Goal: Find specific page/section

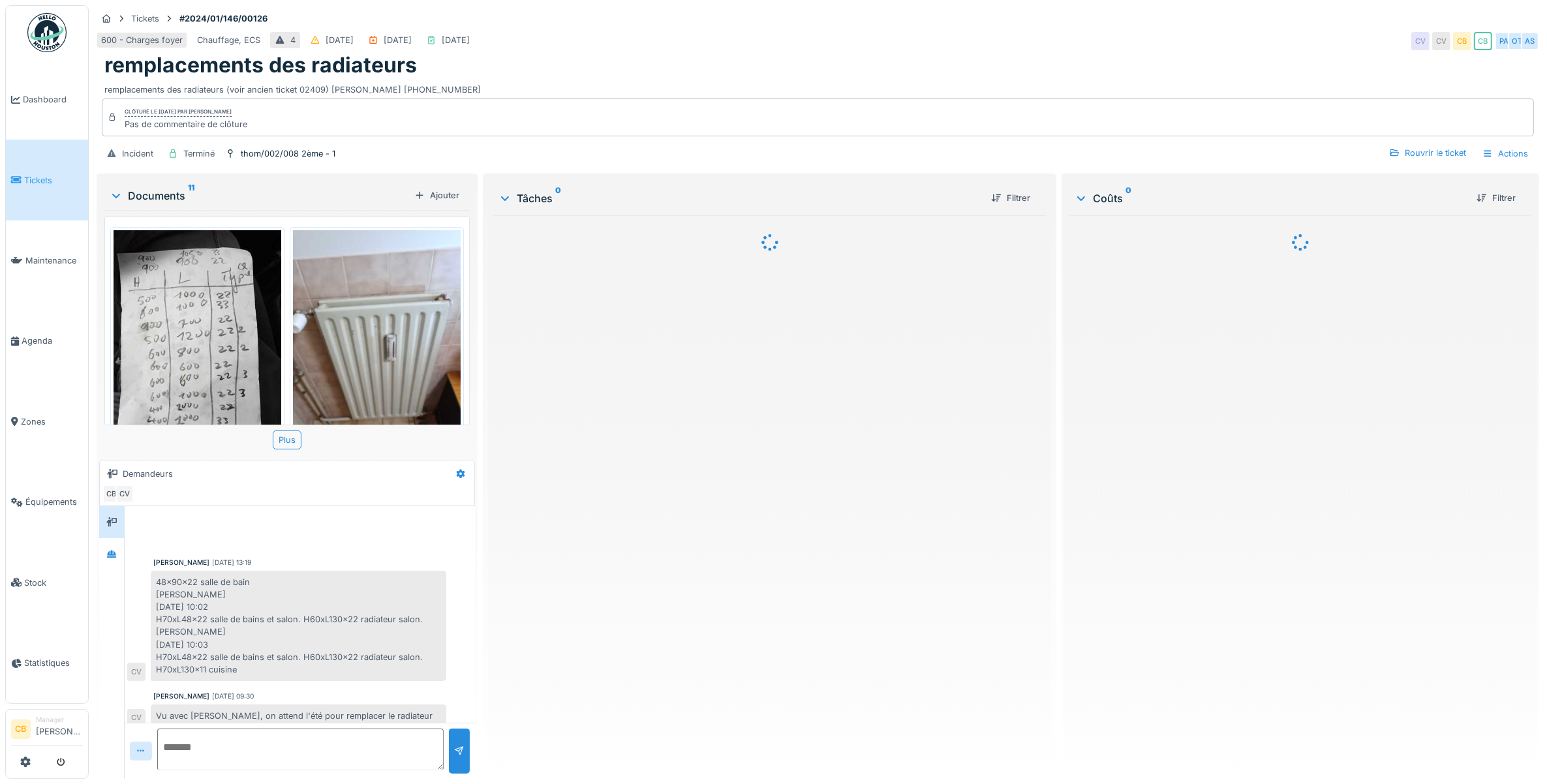
scroll to position [11, 0]
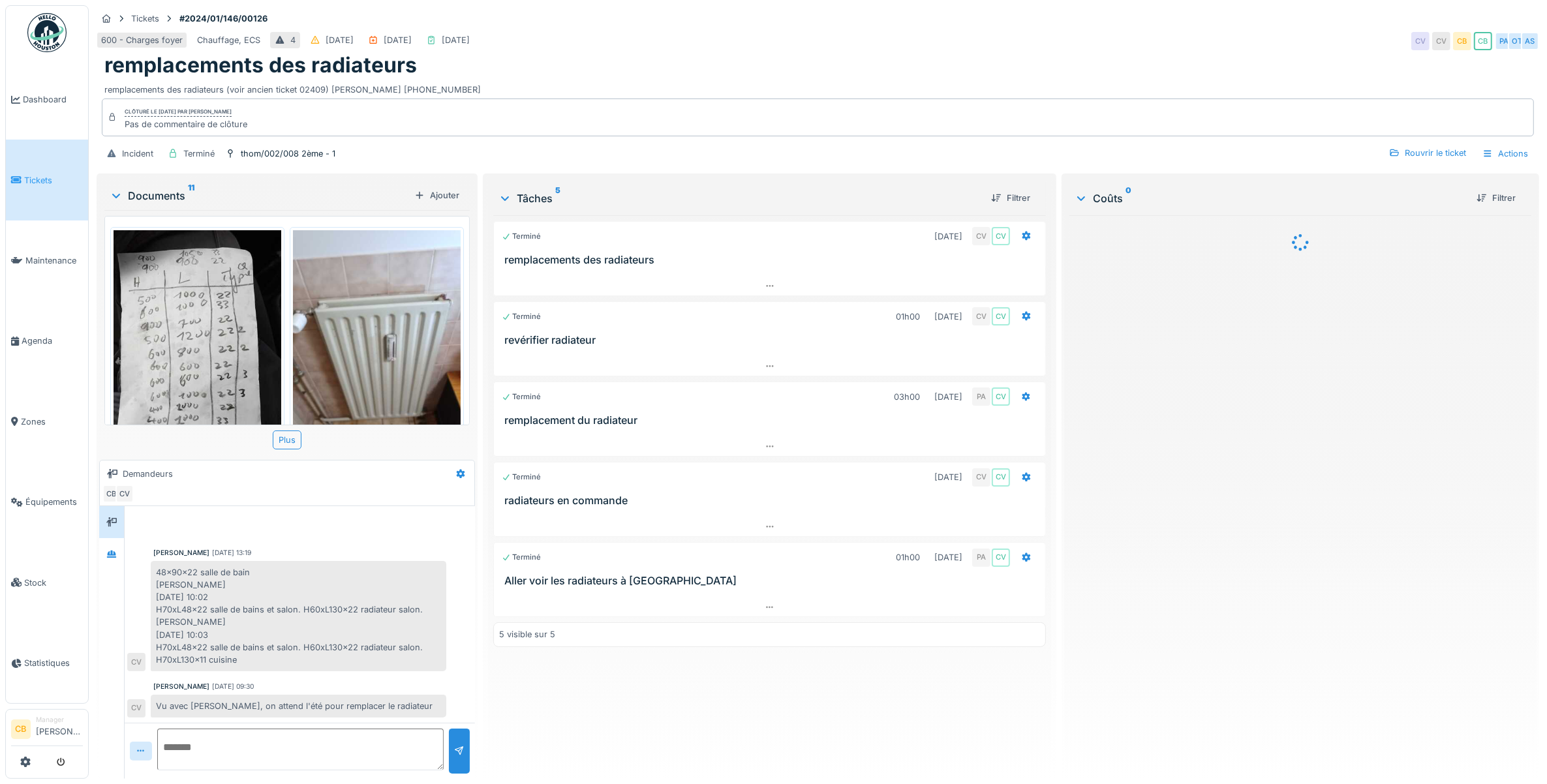
click at [380, 357] on img at bounding box center [377, 342] width 168 height 223
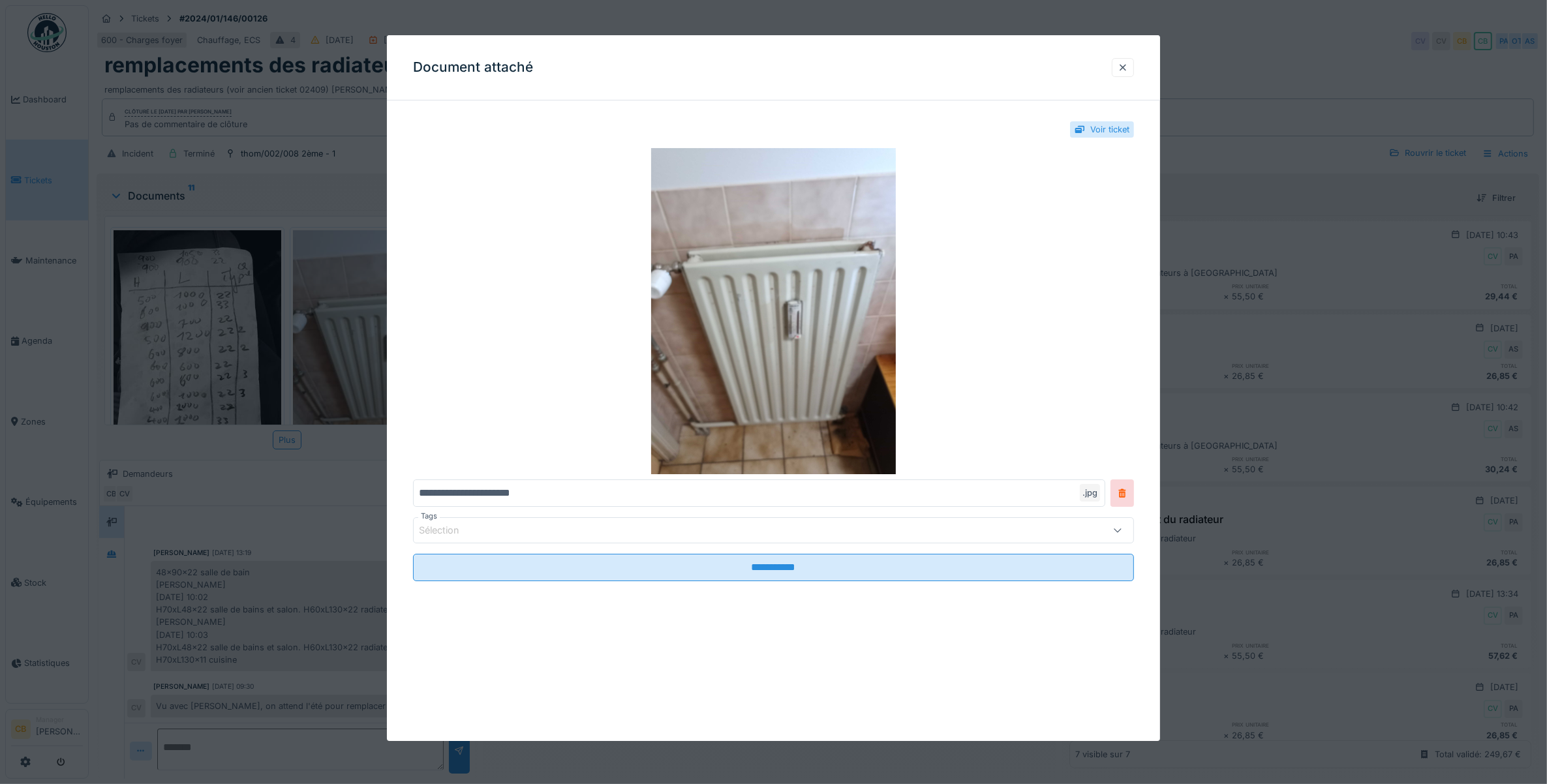
click at [380, 356] on div at bounding box center [774, 392] width 1547 height 784
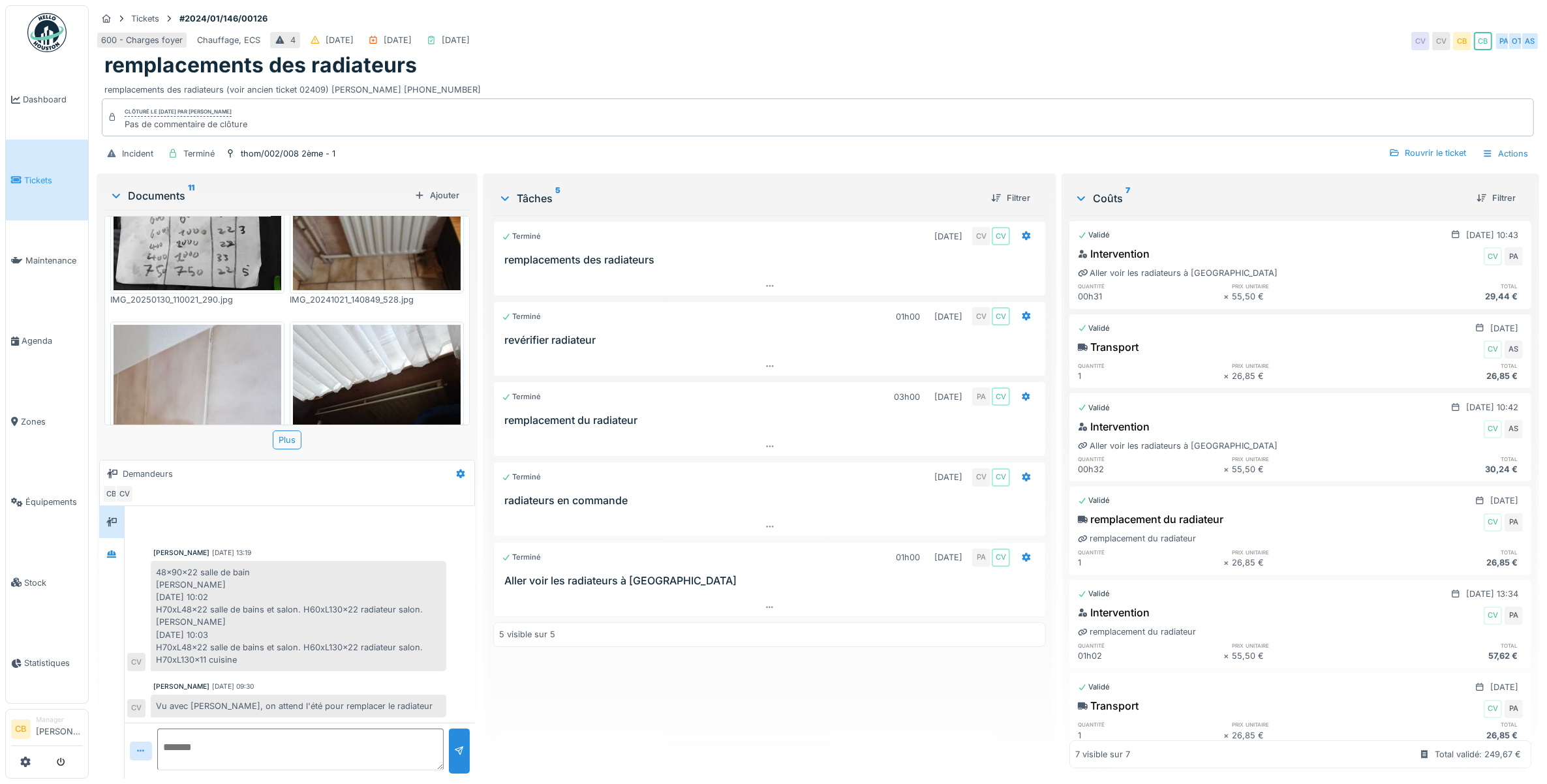
scroll to position [326, 0]
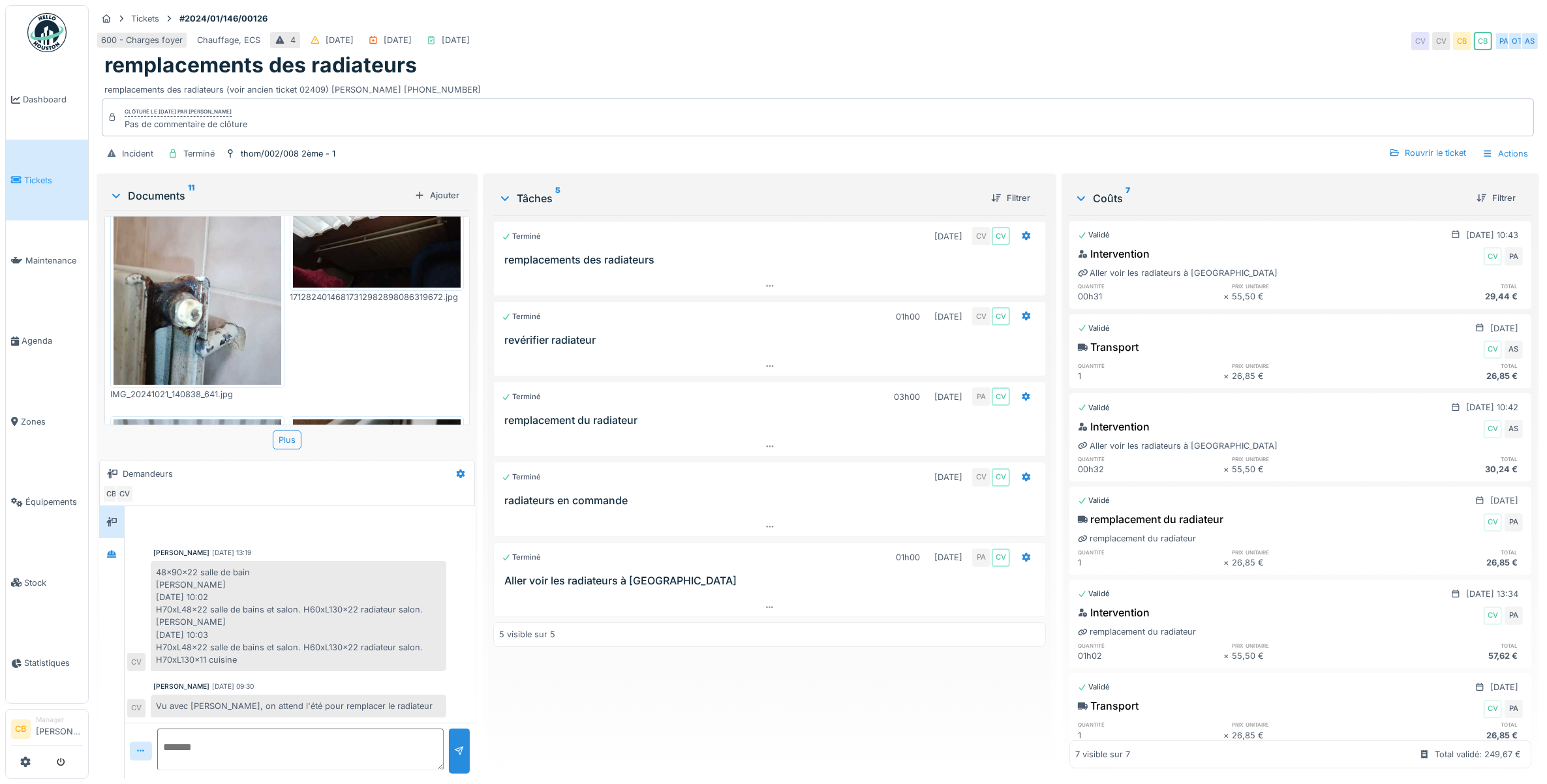
click at [208, 271] on img at bounding box center [197, 274] width 168 height 223
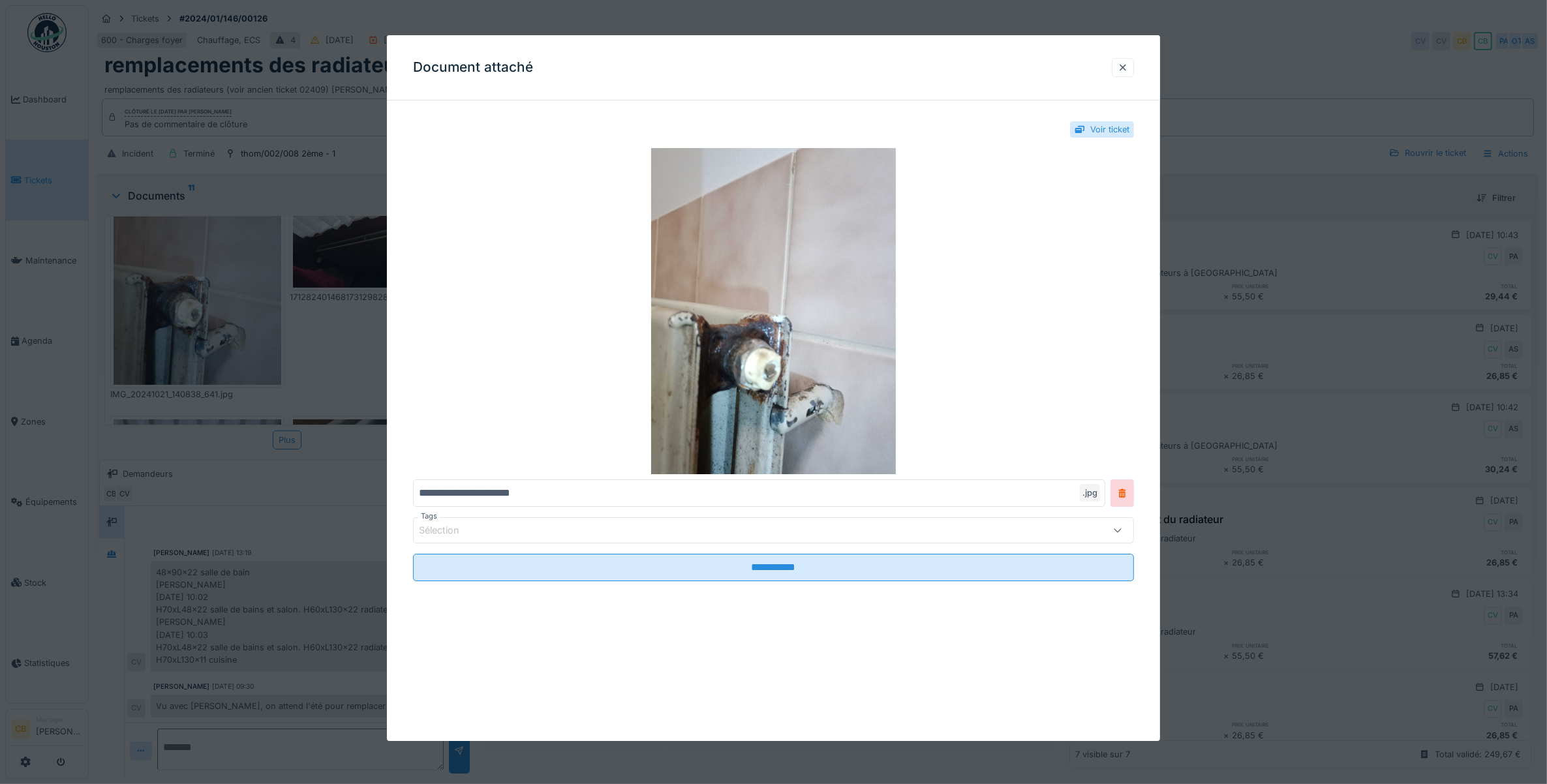
click at [214, 274] on div at bounding box center [774, 392] width 1547 height 784
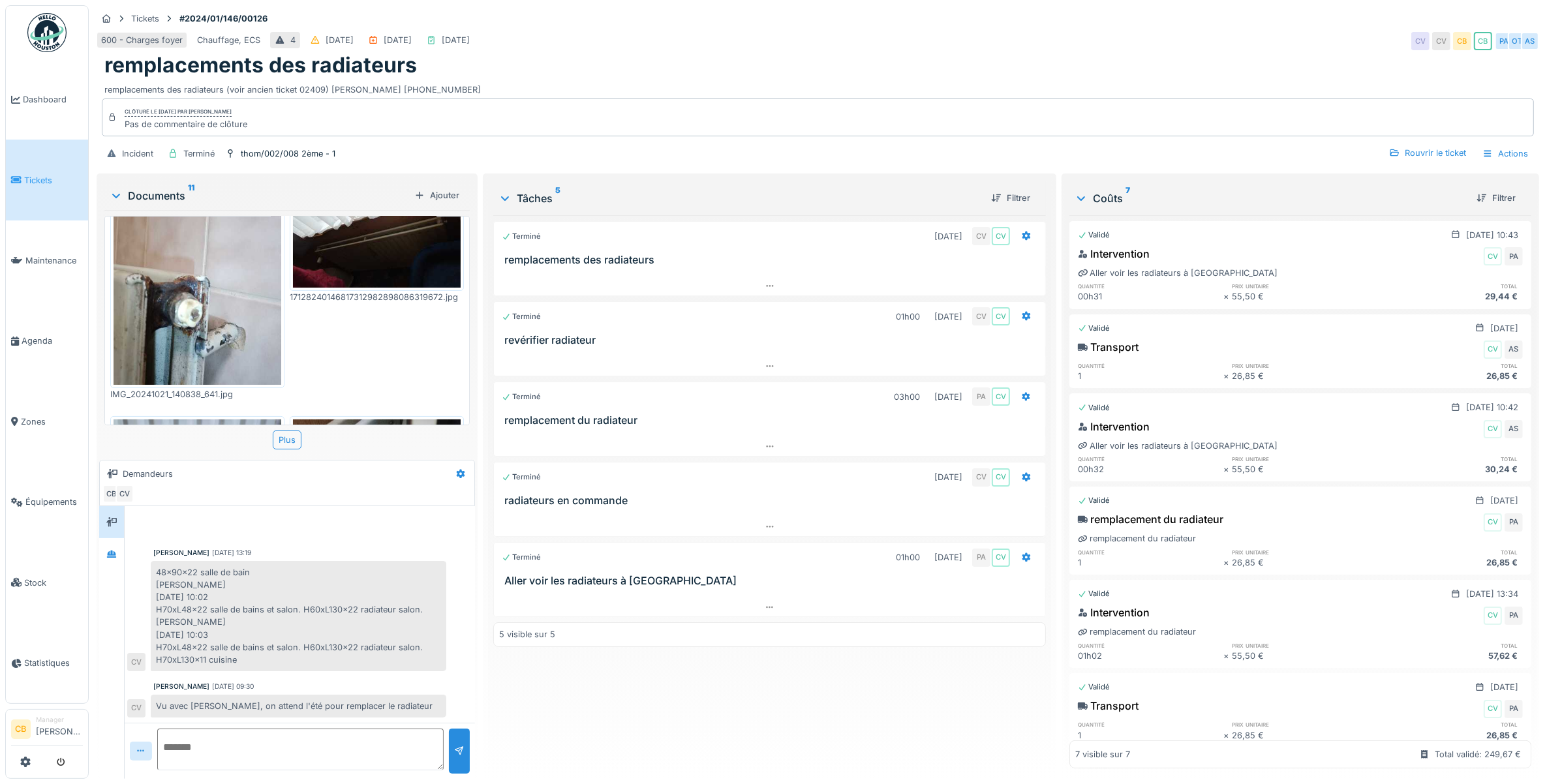
click at [214, 274] on img at bounding box center [197, 274] width 168 height 223
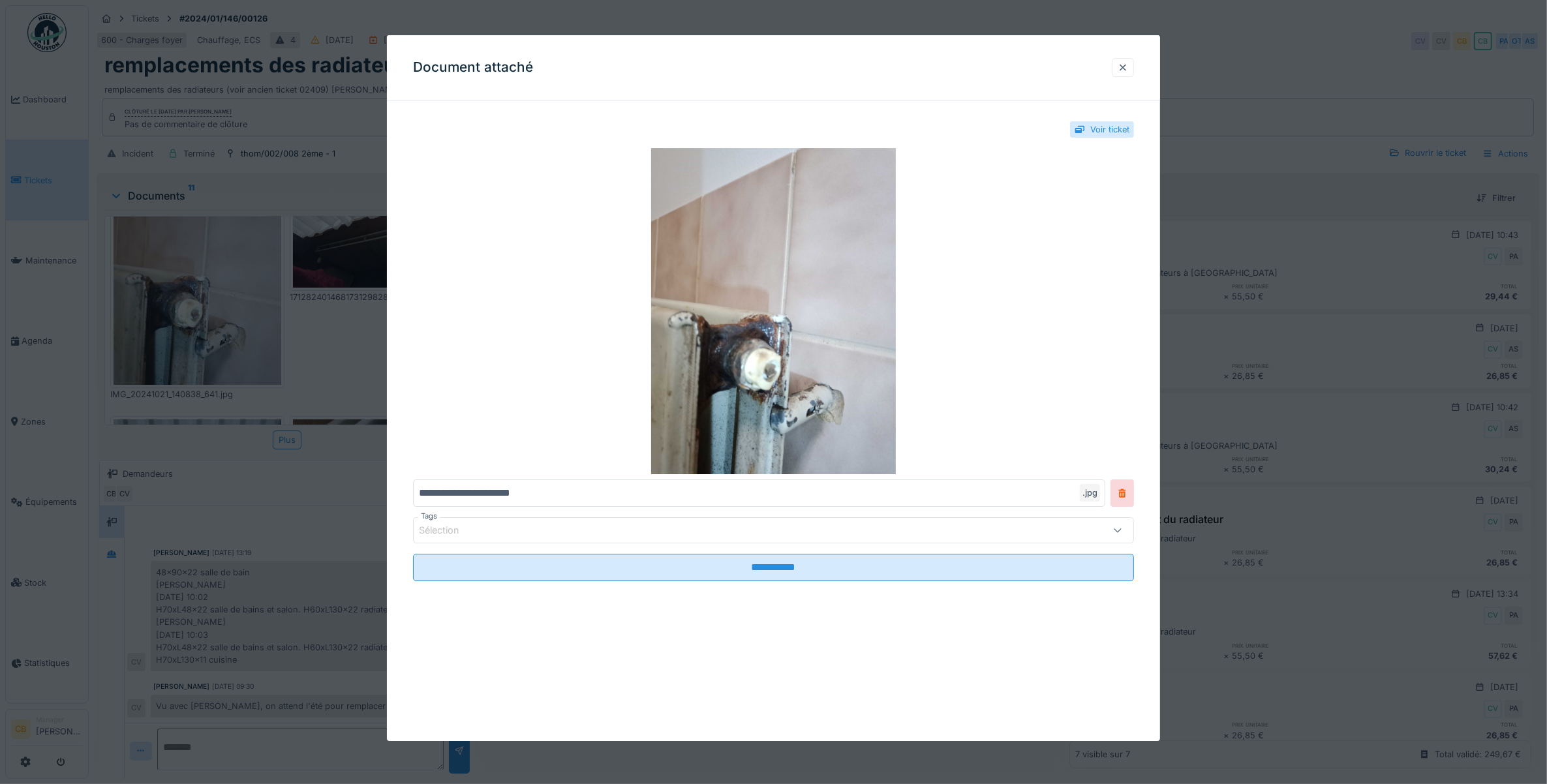
click at [214, 274] on div at bounding box center [774, 392] width 1547 height 784
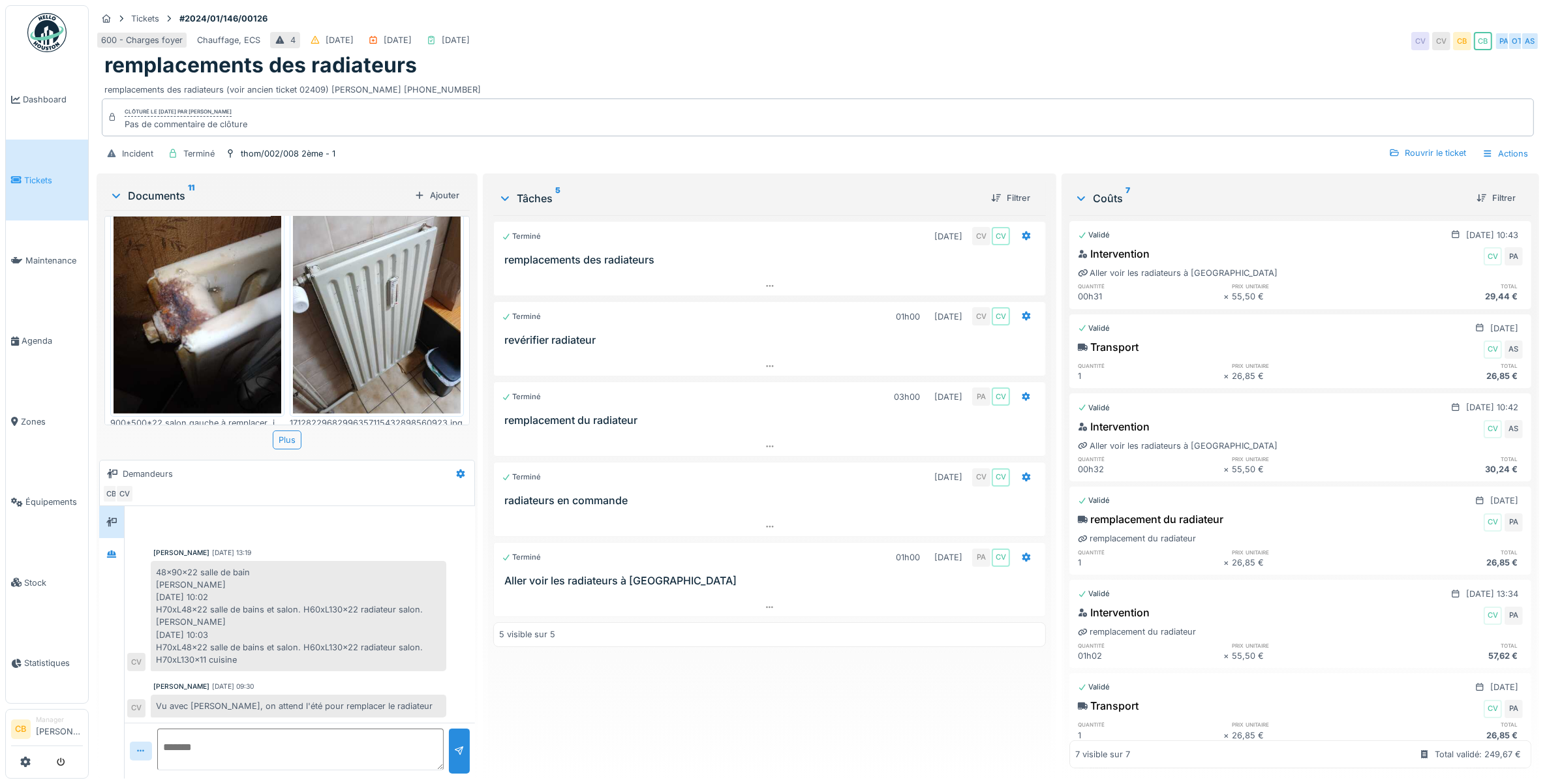
scroll to position [815, 0]
click at [220, 290] on img at bounding box center [197, 300] width 168 height 223
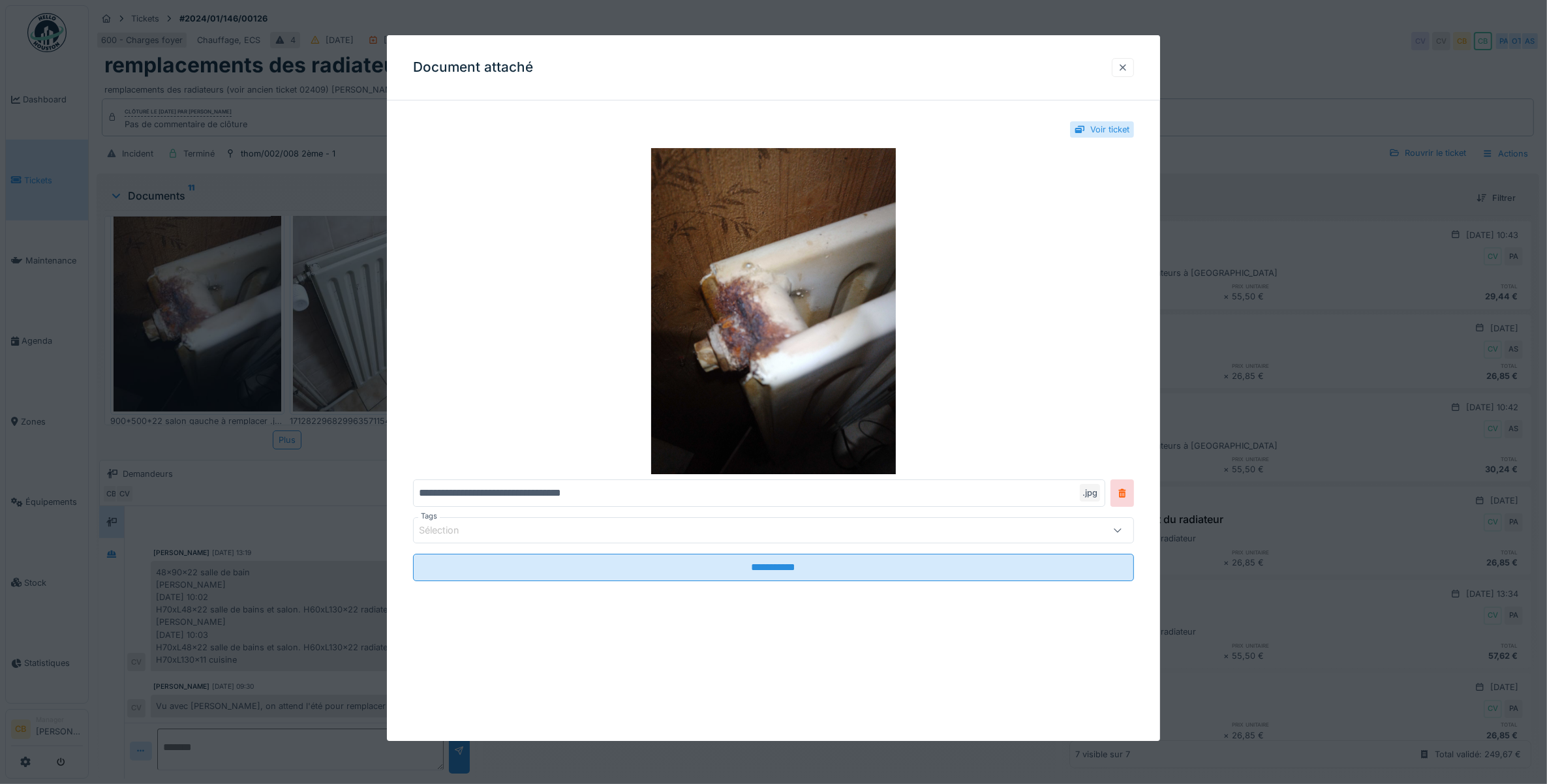
click at [1128, 67] on div at bounding box center [1123, 67] width 11 height 13
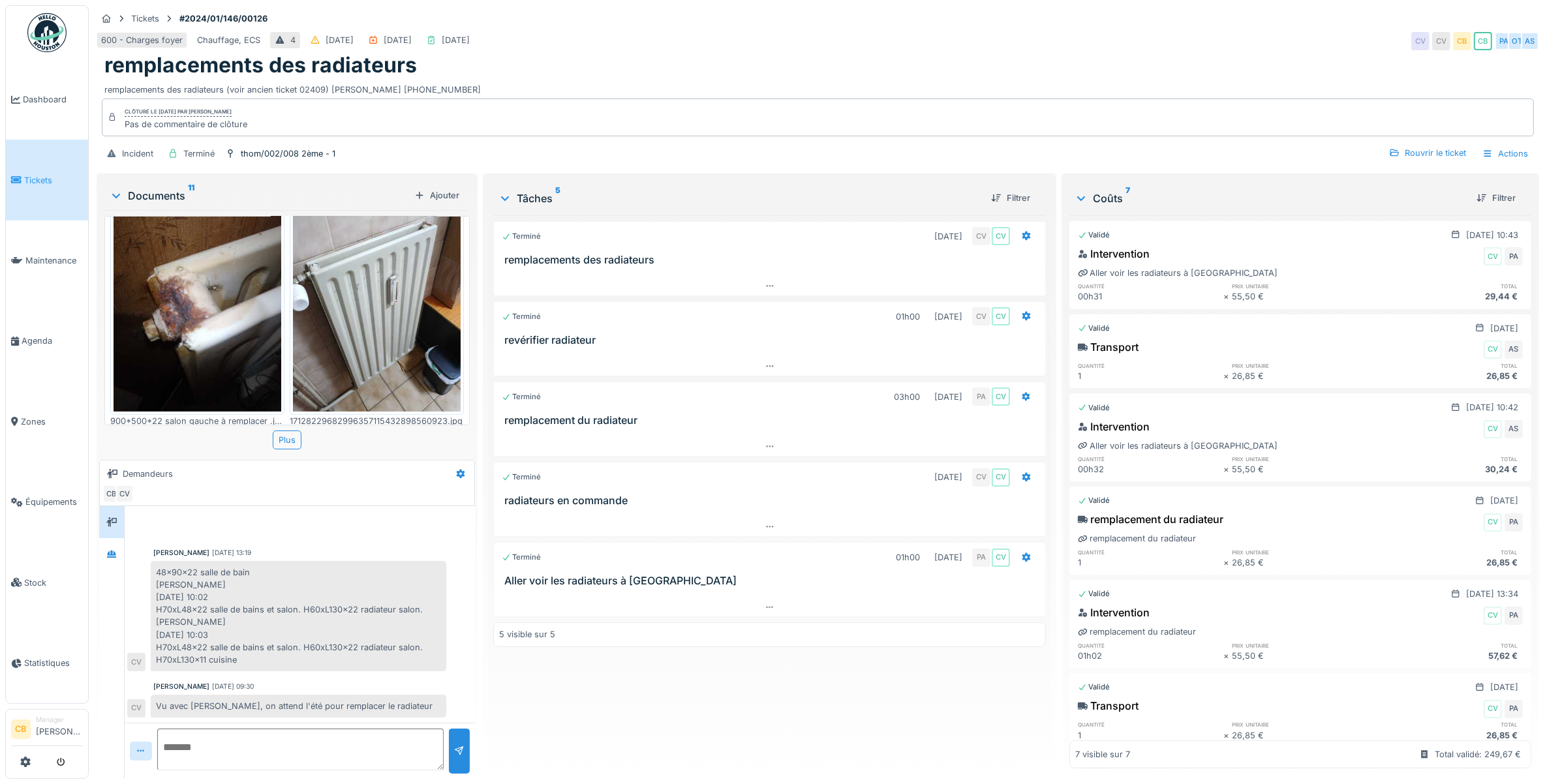
scroll to position [978, 0]
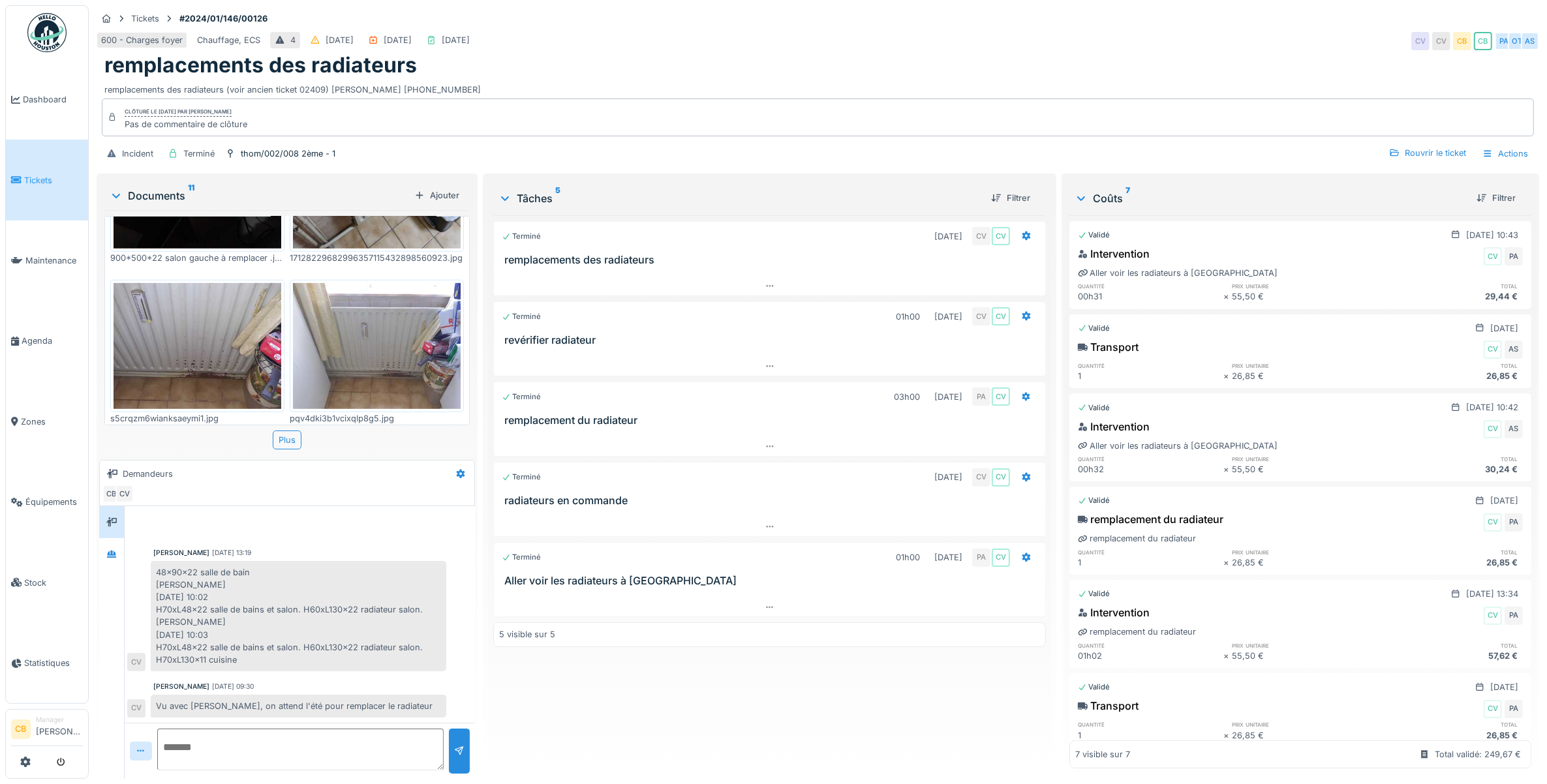
click at [350, 308] on img at bounding box center [377, 346] width 168 height 126
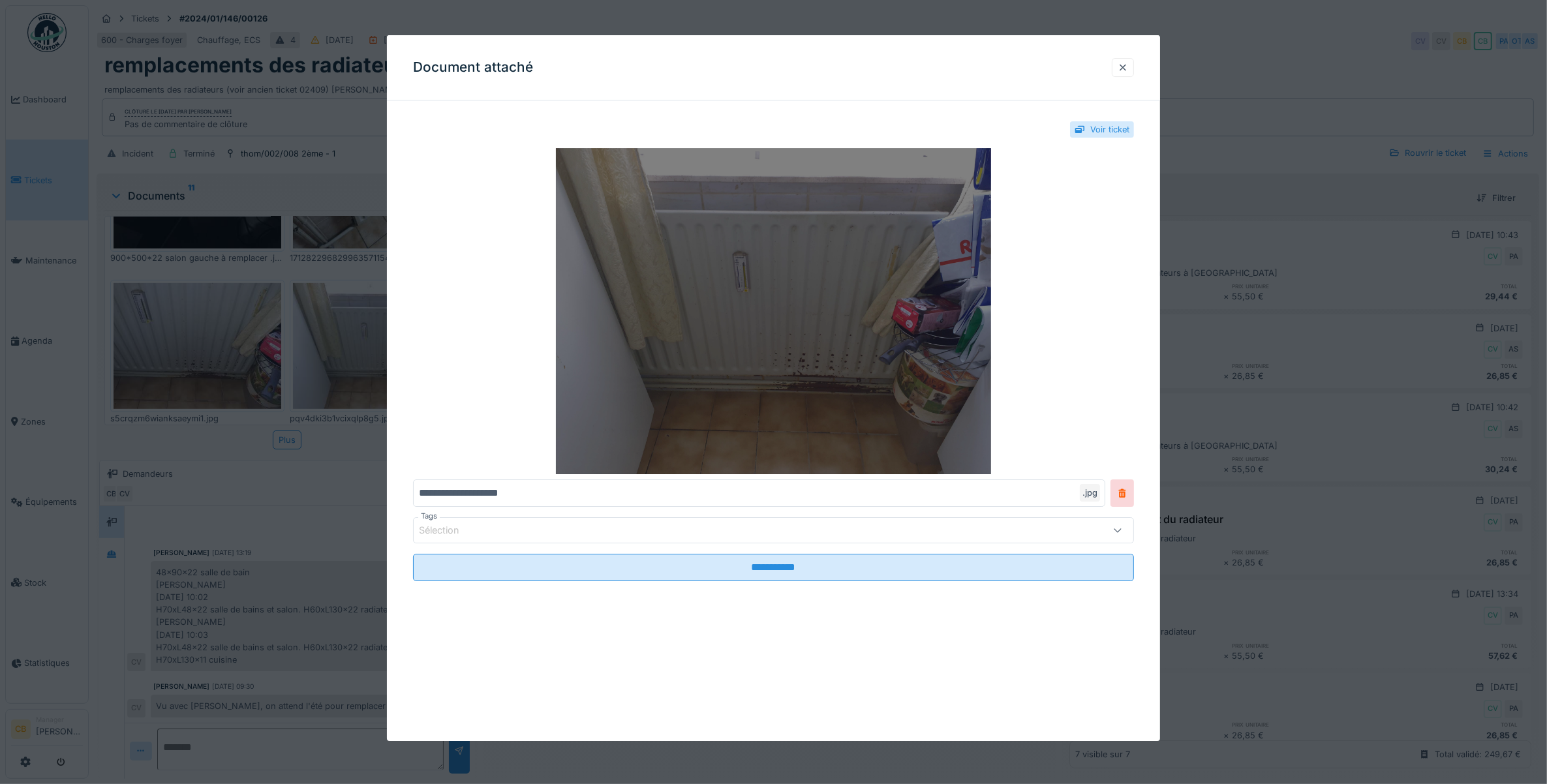
click at [702, 361] on img at bounding box center [774, 311] width 722 height 326
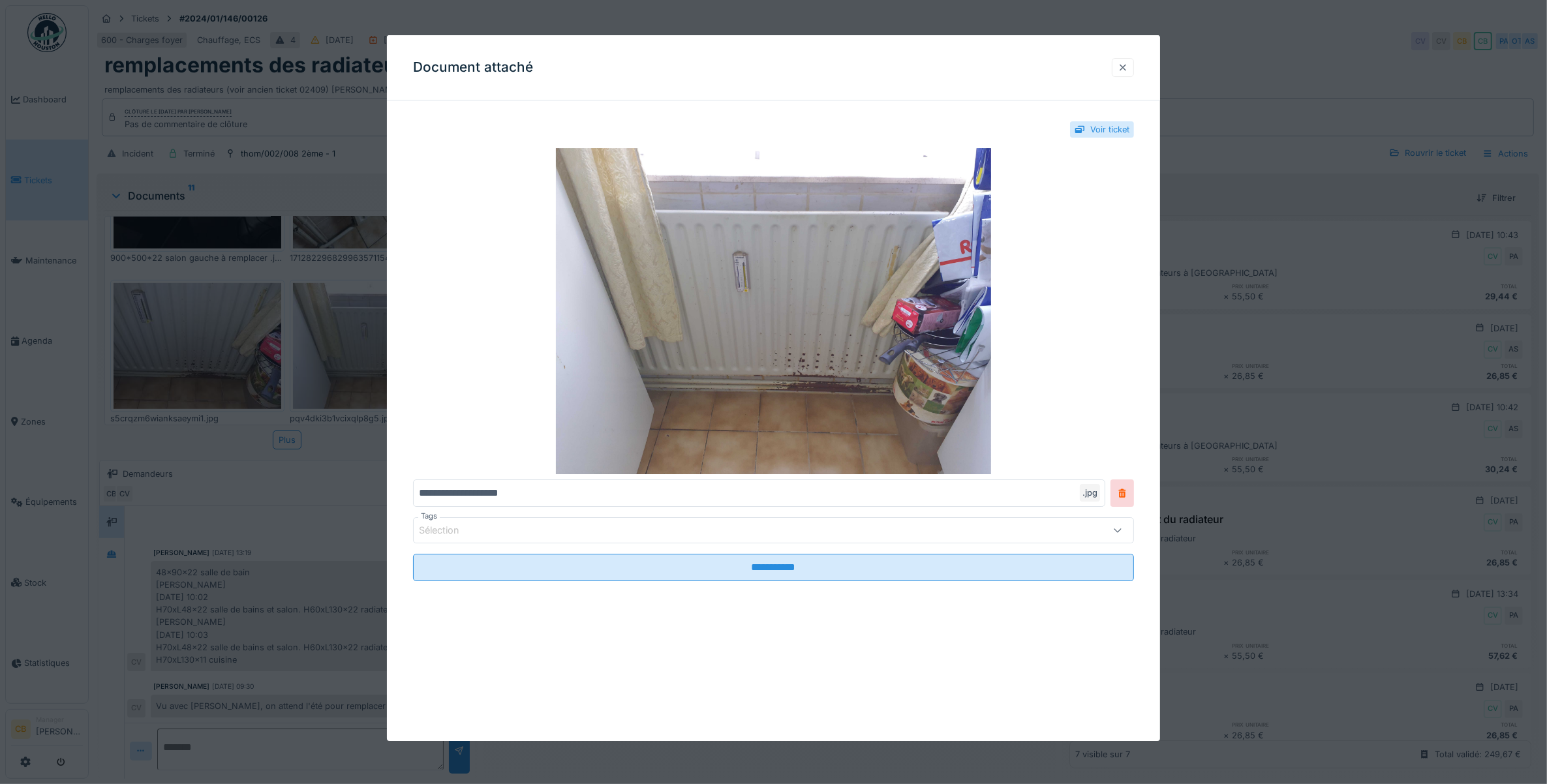
click at [1124, 66] on div at bounding box center [1123, 67] width 22 height 18
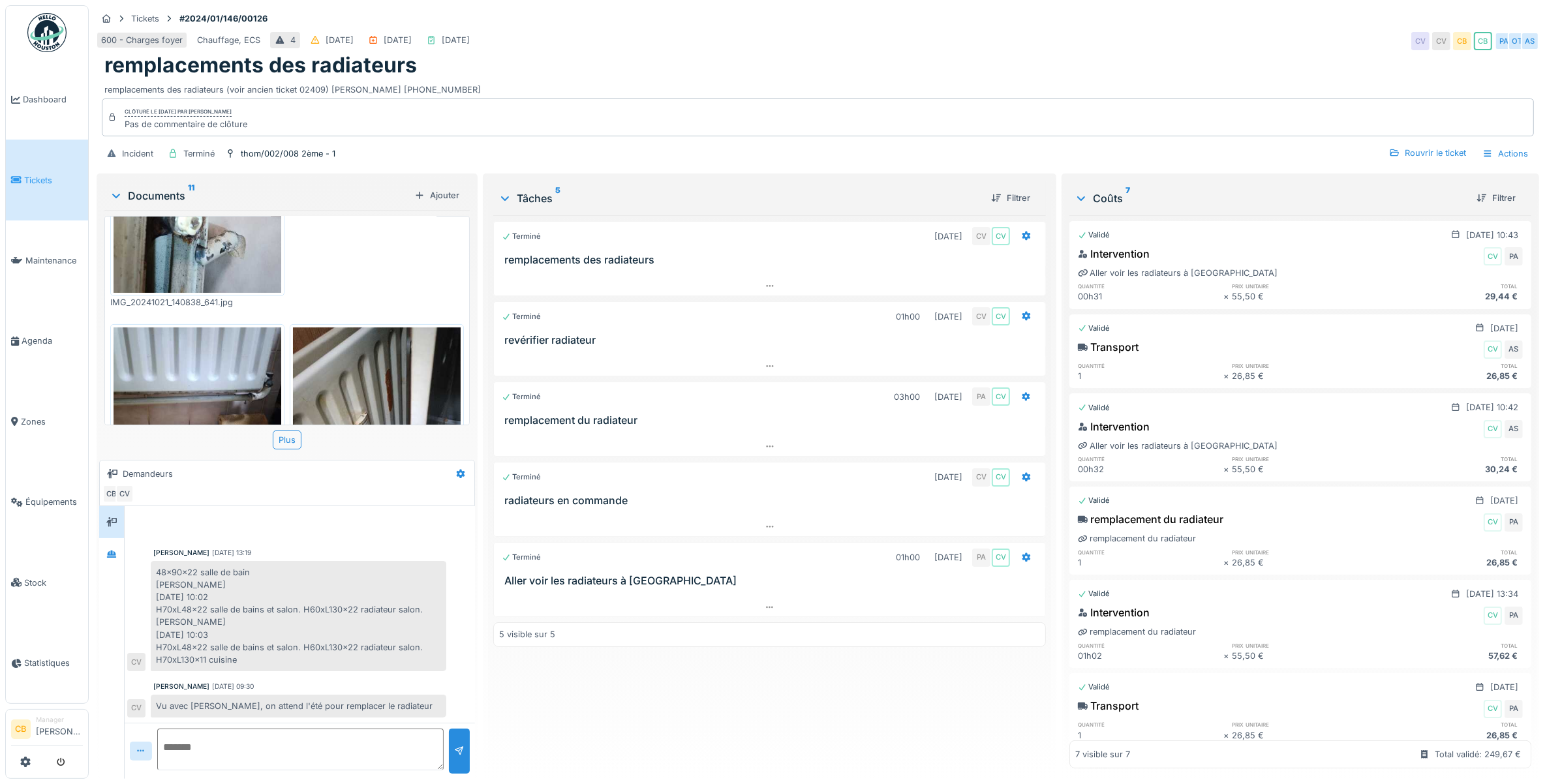
scroll to position [444, 0]
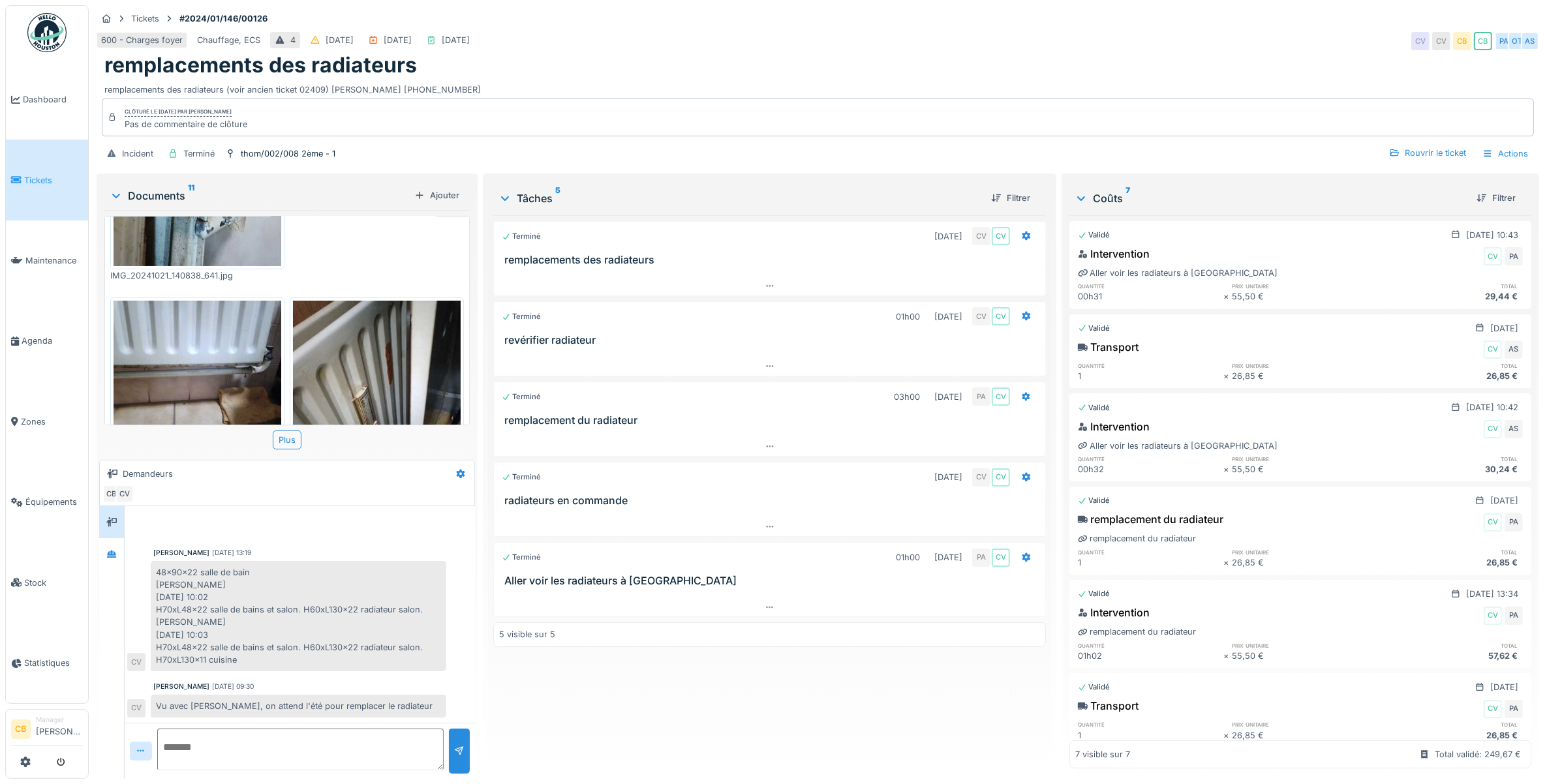
click at [405, 324] on img at bounding box center [377, 412] width 168 height 223
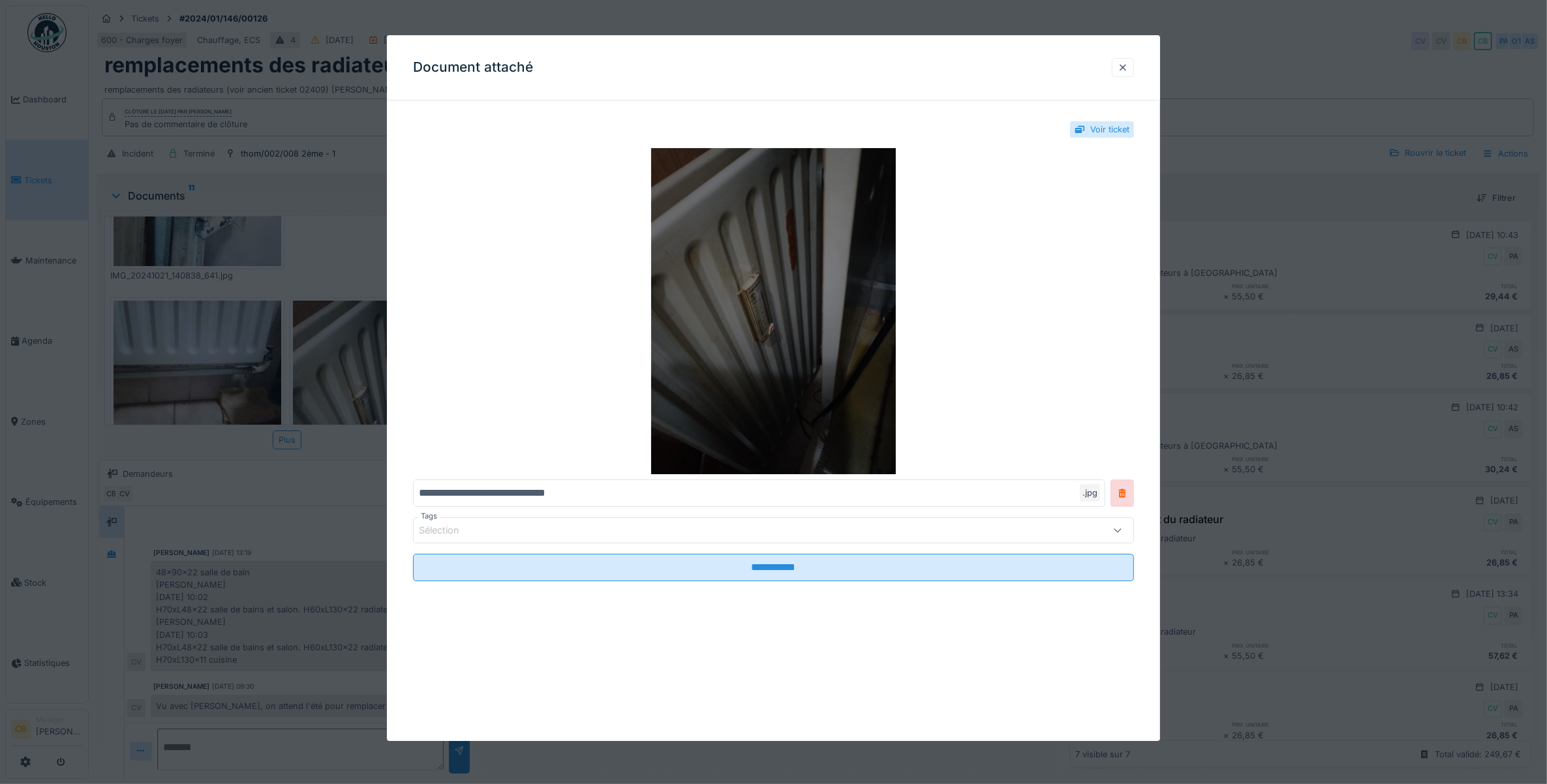
click at [699, 298] on img at bounding box center [774, 311] width 722 height 326
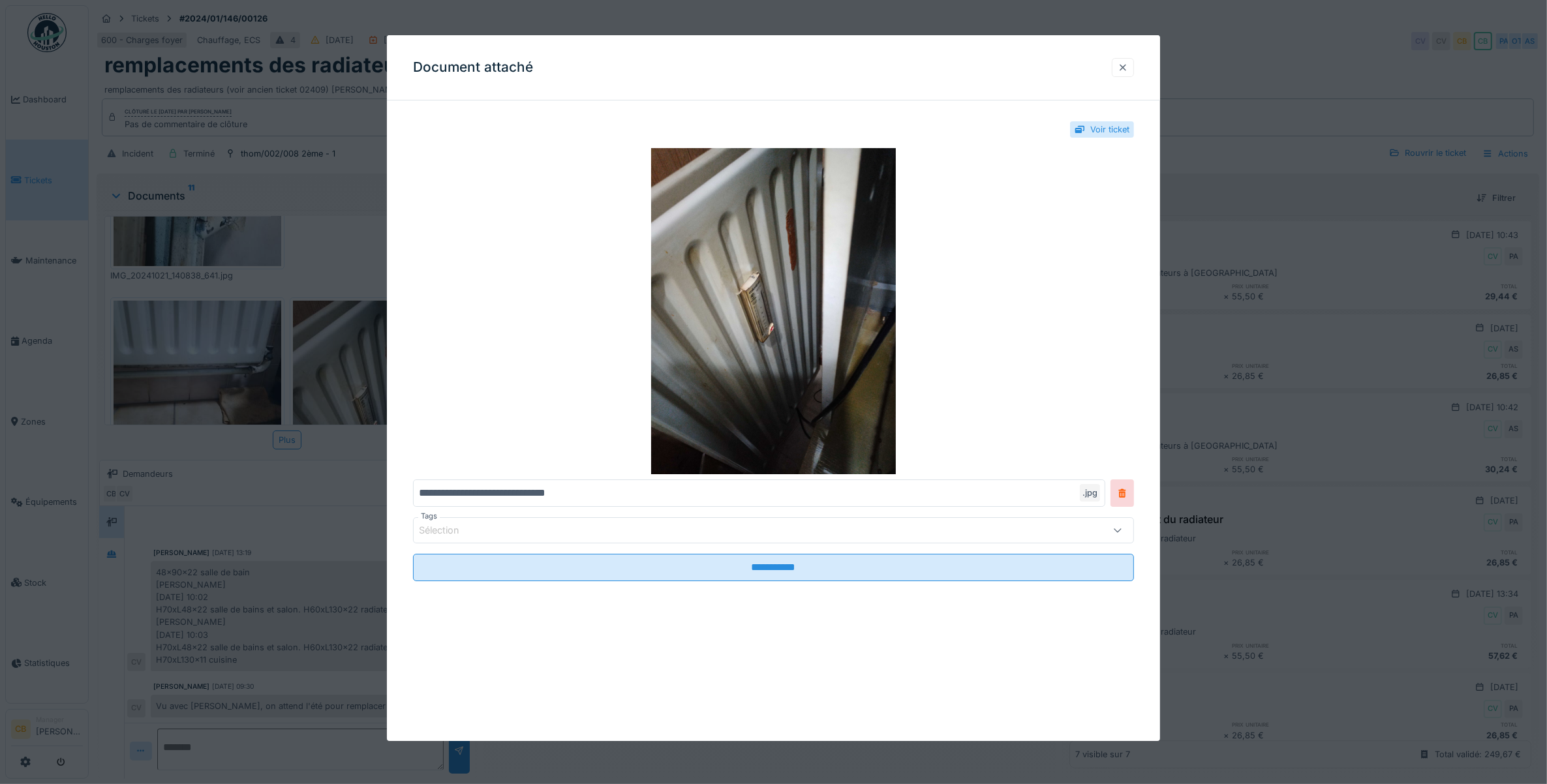
click at [1127, 67] on div at bounding box center [1123, 67] width 11 height 13
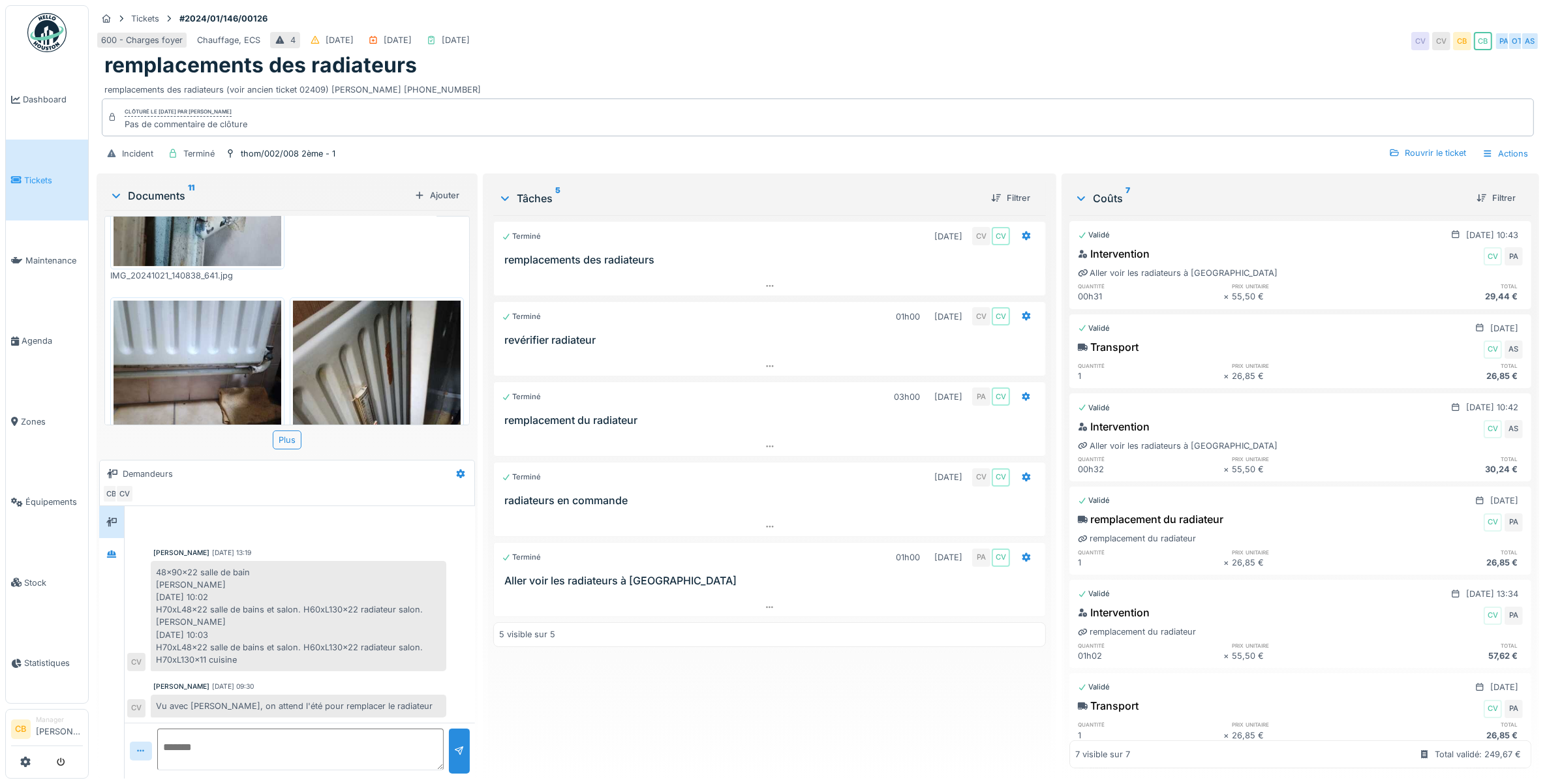
click at [223, 301] on img at bounding box center [197, 364] width 168 height 126
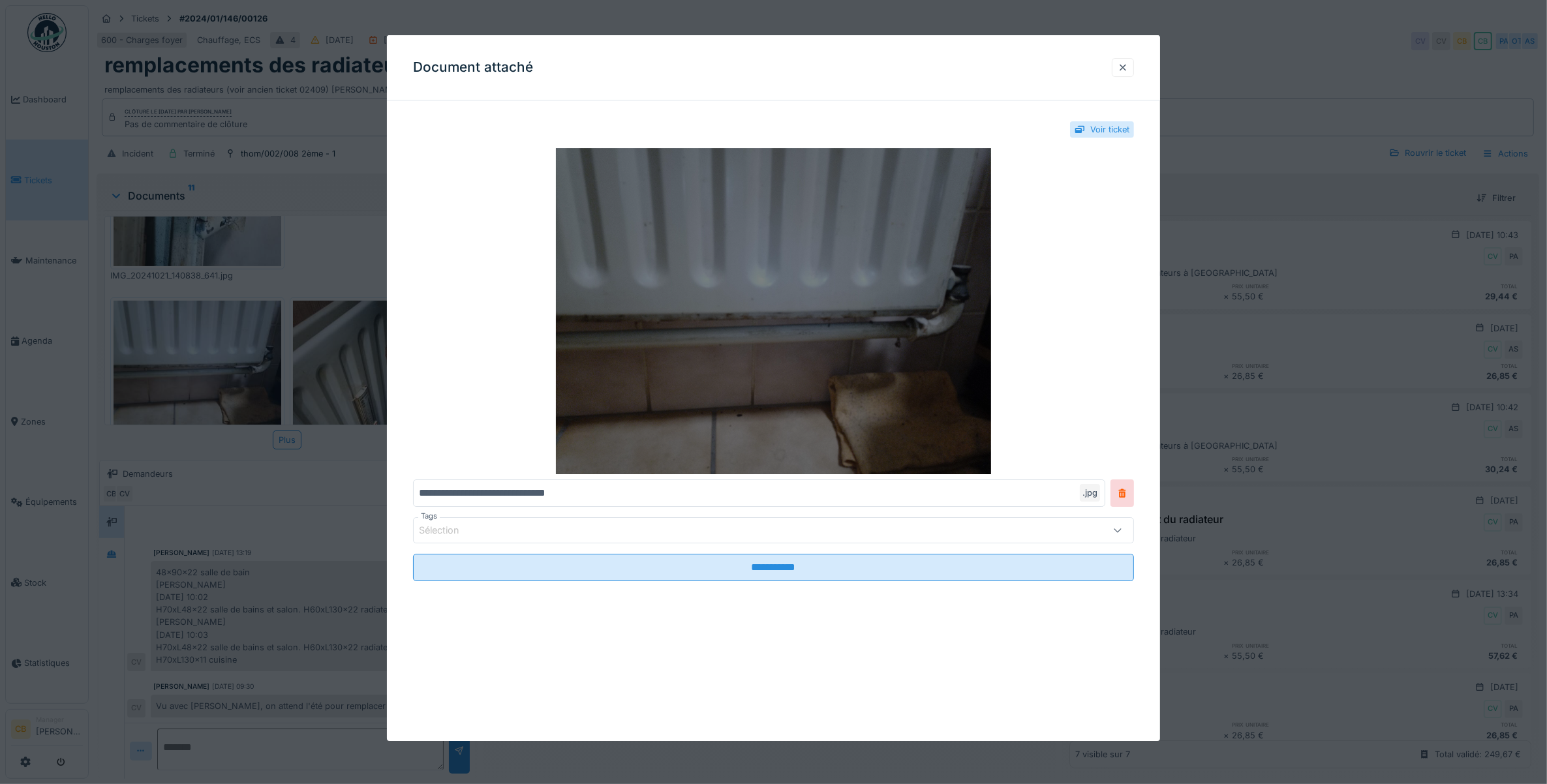
click at [837, 268] on img at bounding box center [774, 311] width 722 height 326
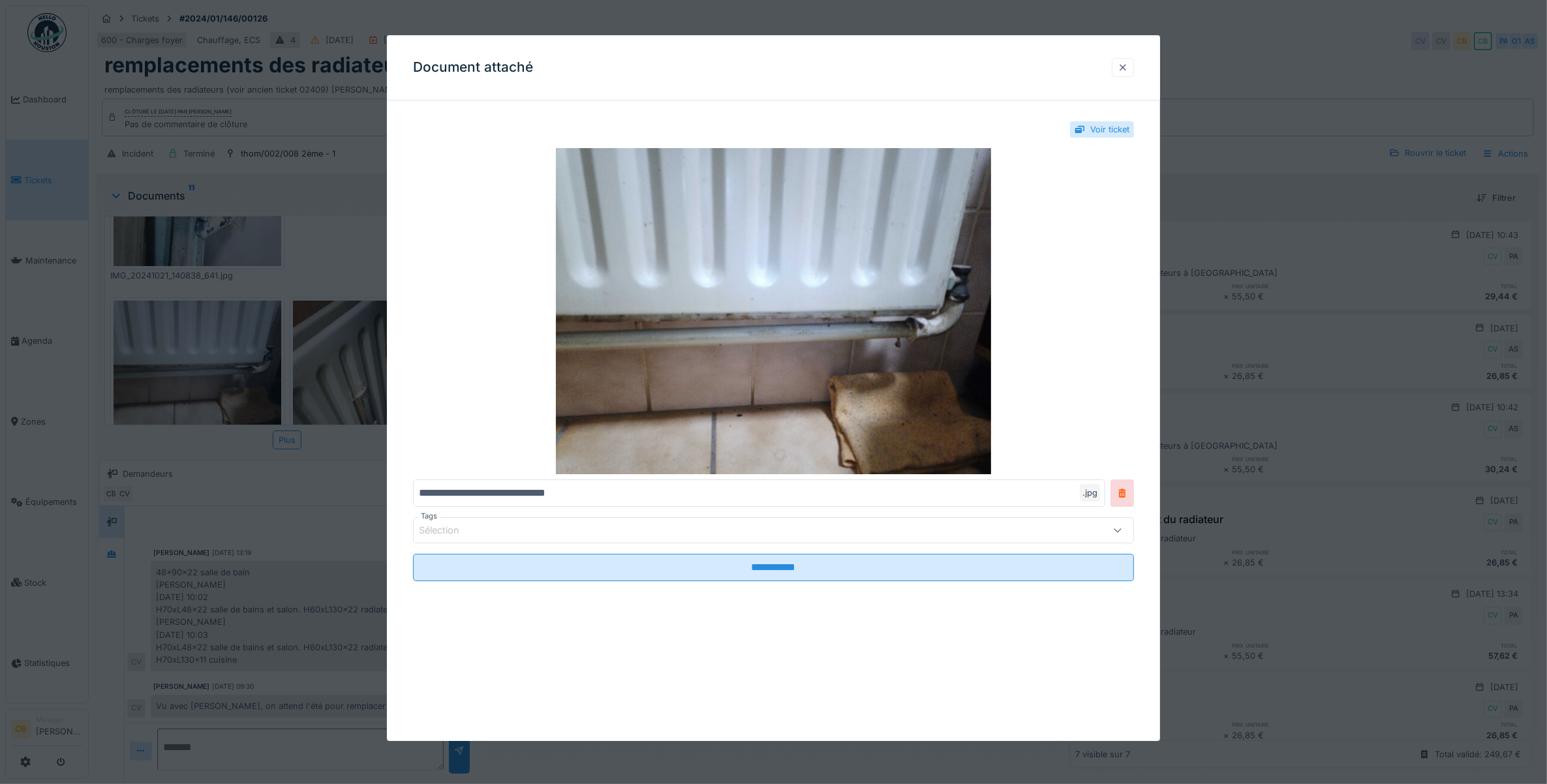
click at [1128, 67] on div at bounding box center [1123, 67] width 11 height 13
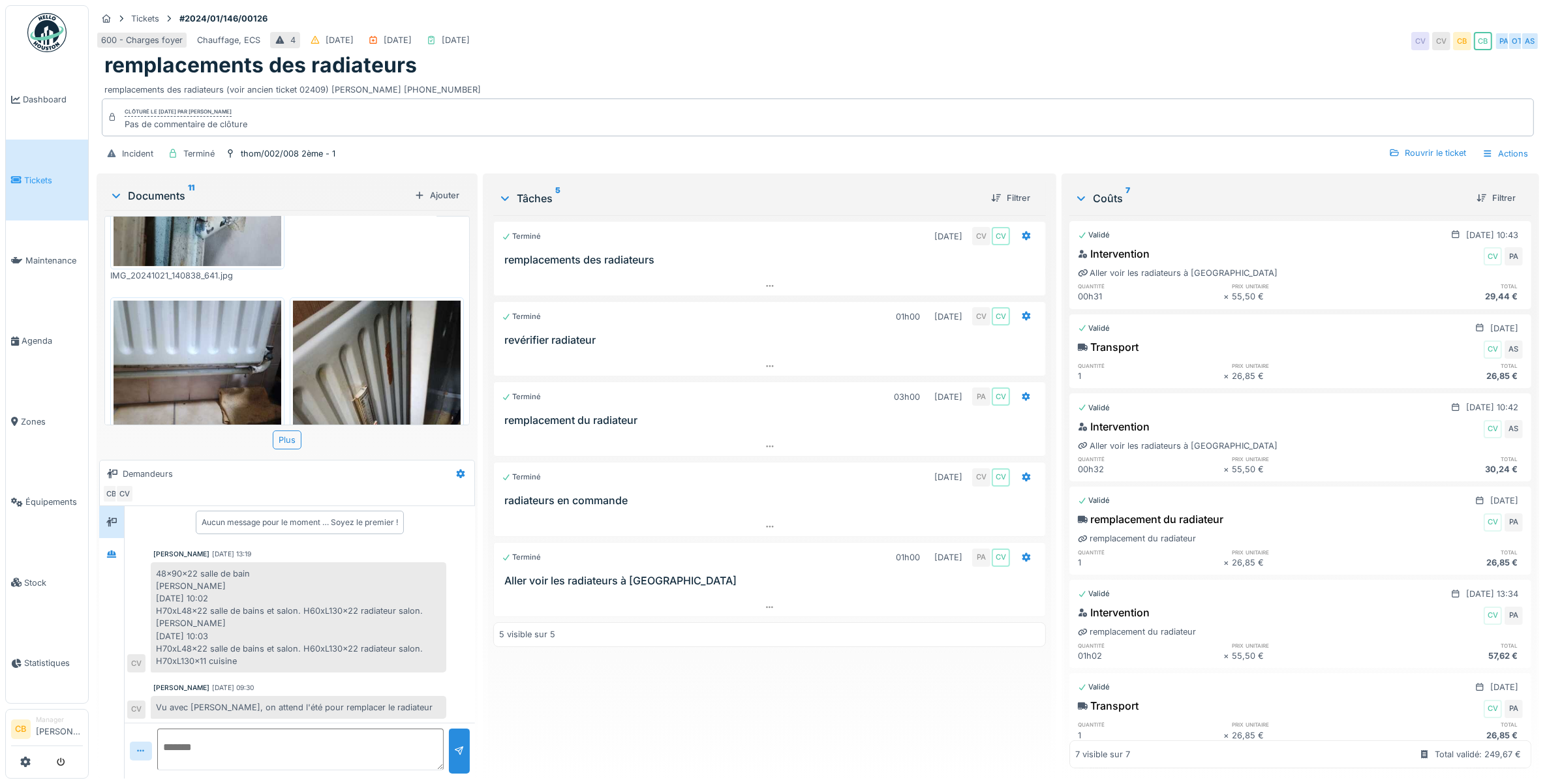
scroll to position [11, 0]
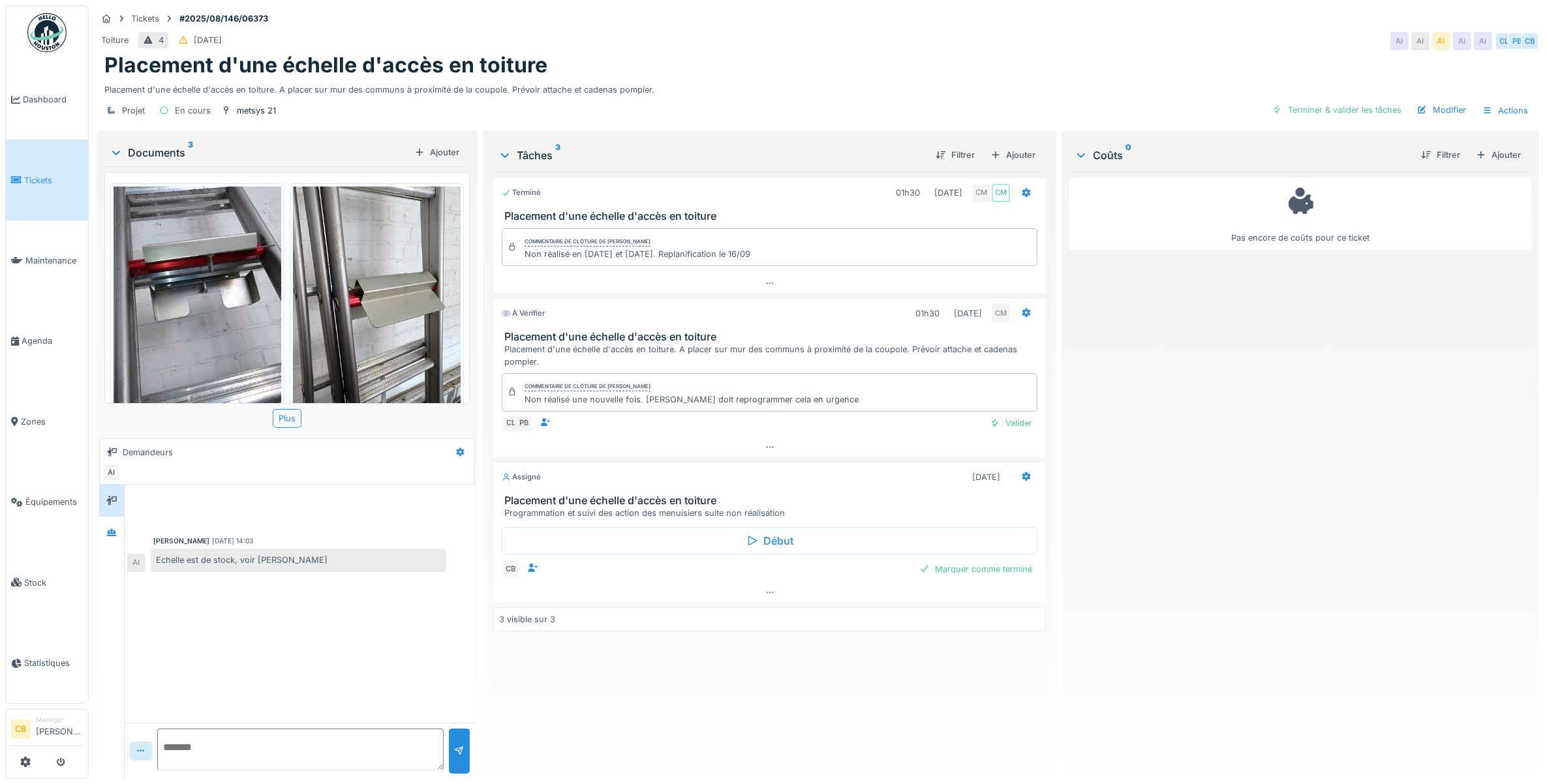
scroll to position [272, 0]
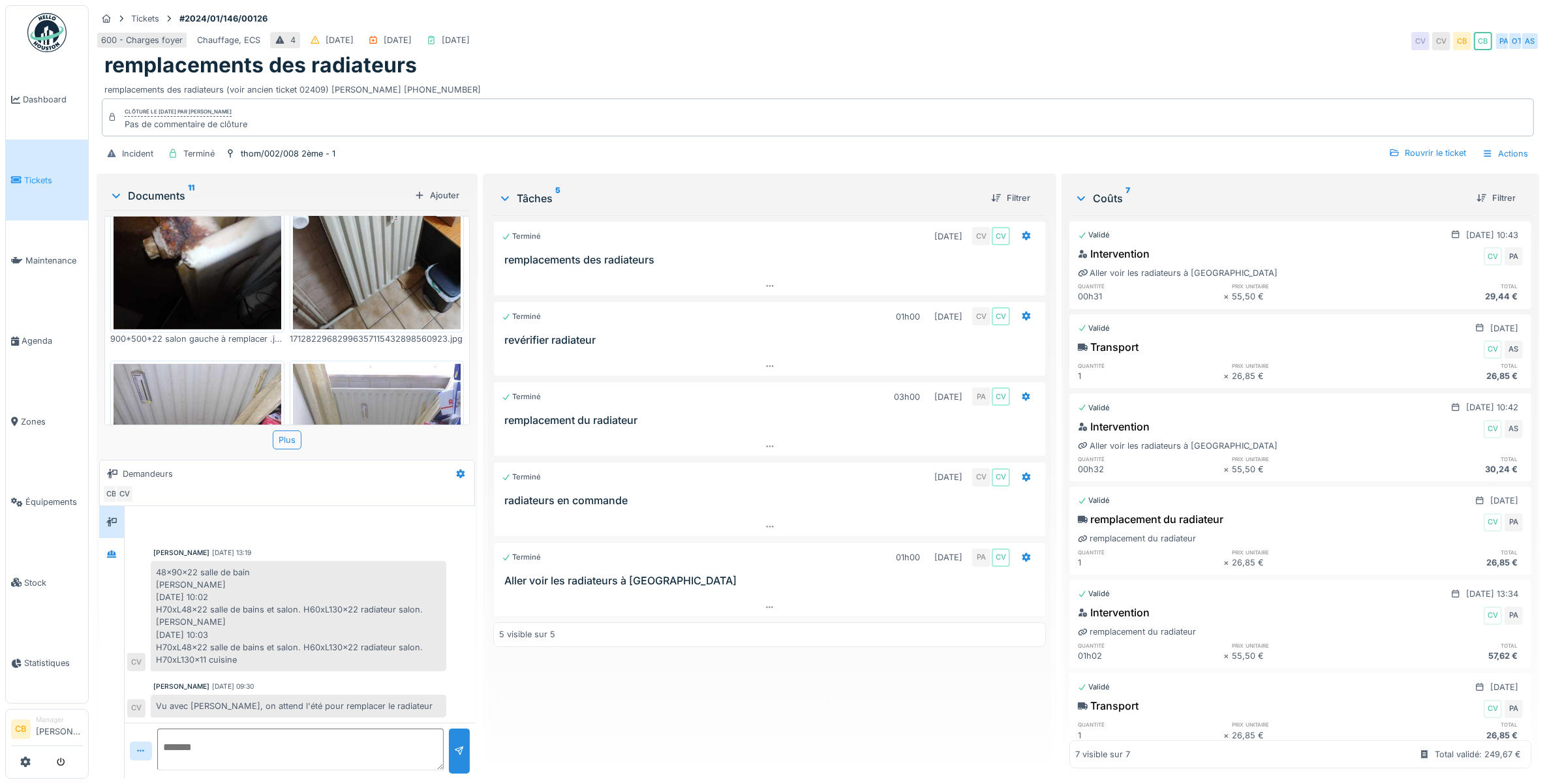
scroll to position [690, 0]
